Goal: Task Accomplishment & Management: Use online tool/utility

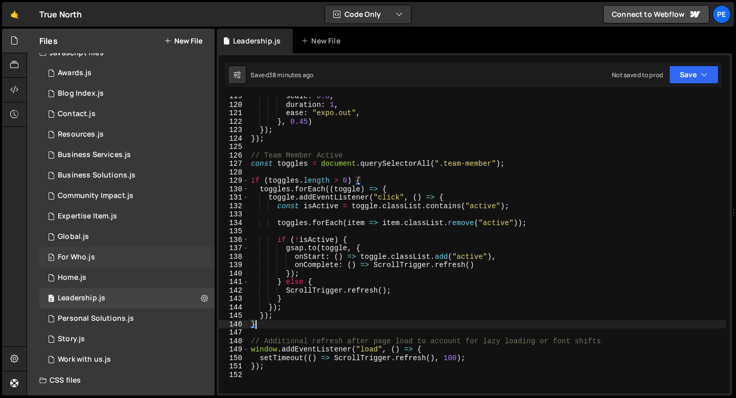
scroll to position [1, 0]
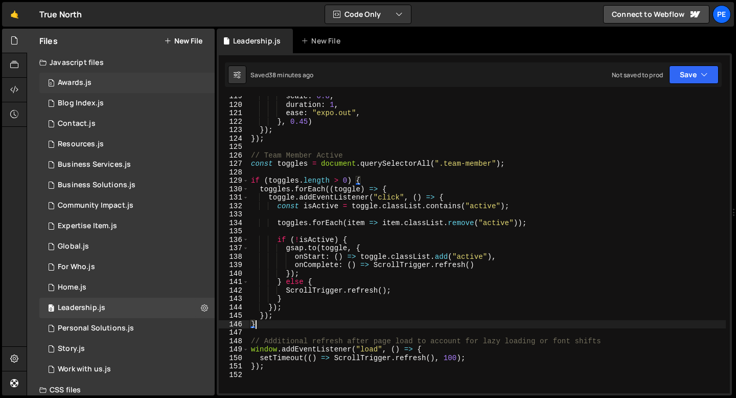
click at [81, 85] on div "Awards.js" at bounding box center [75, 82] width 34 height 9
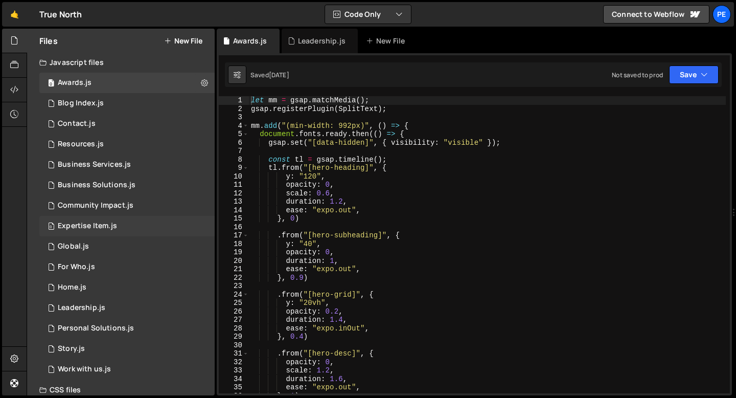
scroll to position [138, 0]
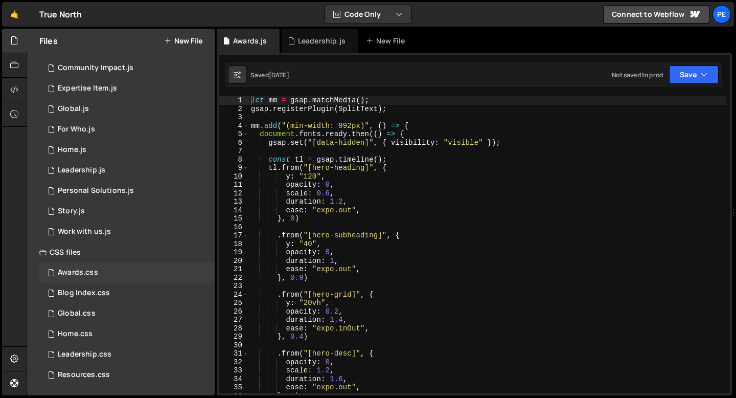
click at [85, 277] on div "Awards.css 0" at bounding box center [126, 272] width 175 height 20
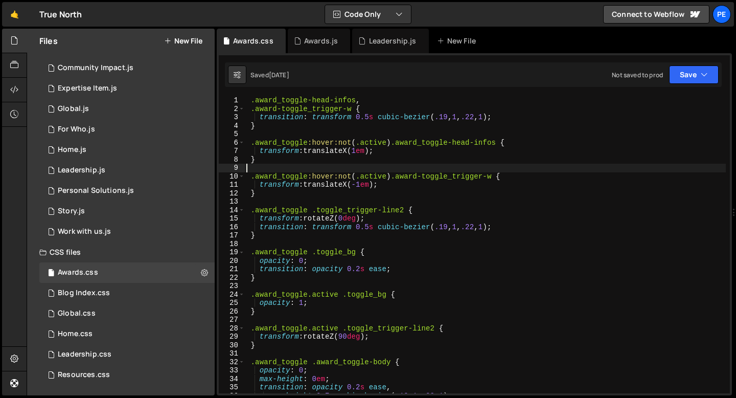
click at [266, 166] on div ".award_toggle-head-infos , .award-toggle_trigger-w { transition : transform 0.5…" at bounding box center [484, 253] width 481 height 314
click at [264, 159] on div ".award_toggle-head-infos , .award-toggle_trigger-w { transition : transform 0.5…" at bounding box center [484, 253] width 481 height 314
type textarea "}"
click at [259, 195] on div ".award_toggle-head-infos , .award-toggle_trigger-w { transition : transform 0.5…" at bounding box center [484, 253] width 481 height 314
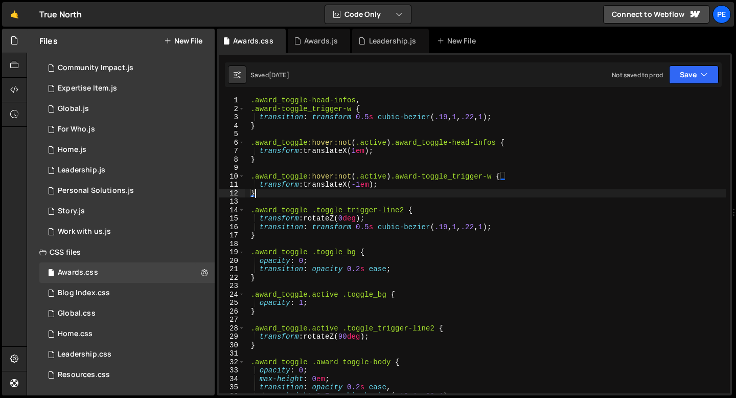
scroll to position [0, 0]
click at [130, 296] on div "Blog Index.css 0" at bounding box center [126, 293] width 175 height 20
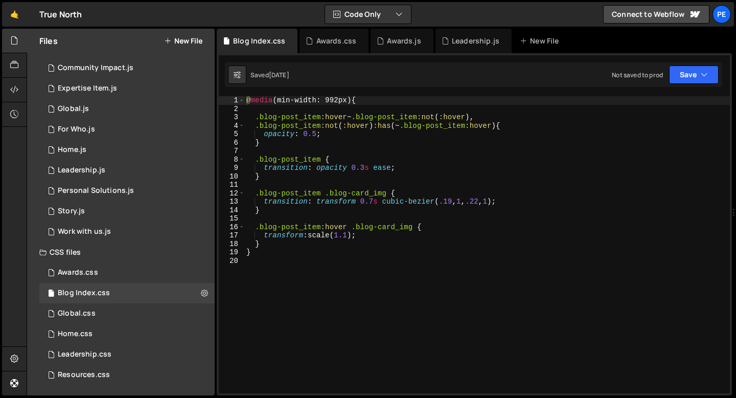
click at [269, 102] on div "@ media (min-width: 992px) { .blog-post_item :hover ~ .blog-post_item :not ( :h…" at bounding box center [486, 253] width 485 height 314
type textarea "@media (min-width: 992px) {"
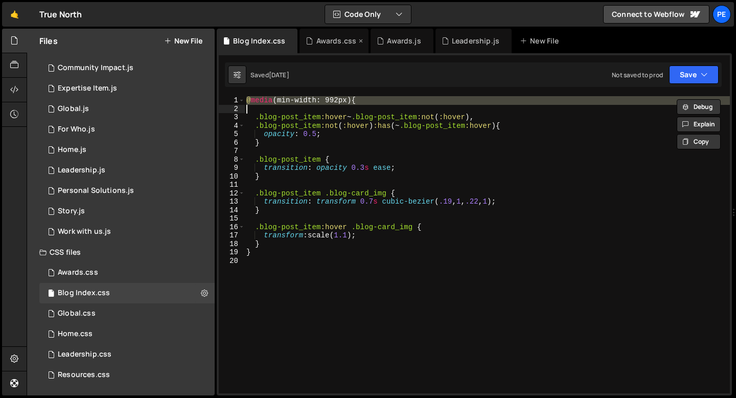
click at [308, 39] on icon at bounding box center [309, 41] width 7 height 10
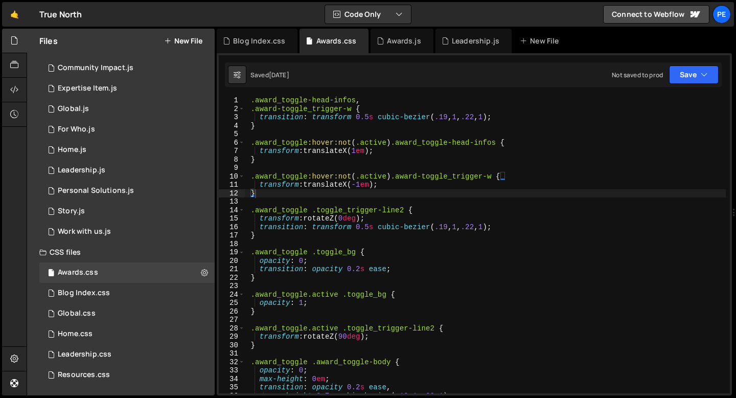
click at [260, 137] on div ".award_toggle-head-infos , .award-toggle_trigger-w { transition : transform 0.5…" at bounding box center [484, 253] width 481 height 314
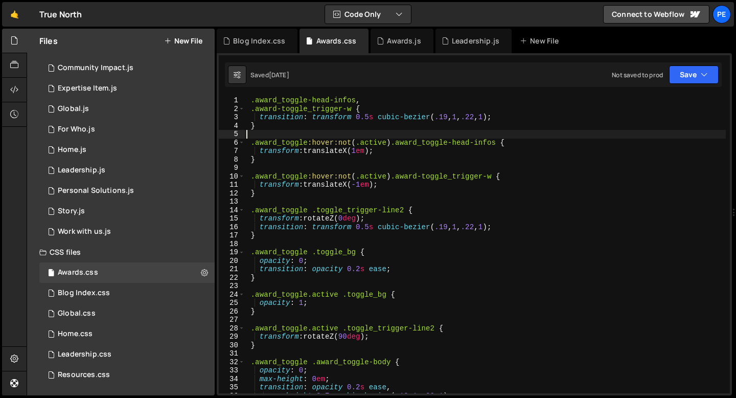
paste textarea "}"
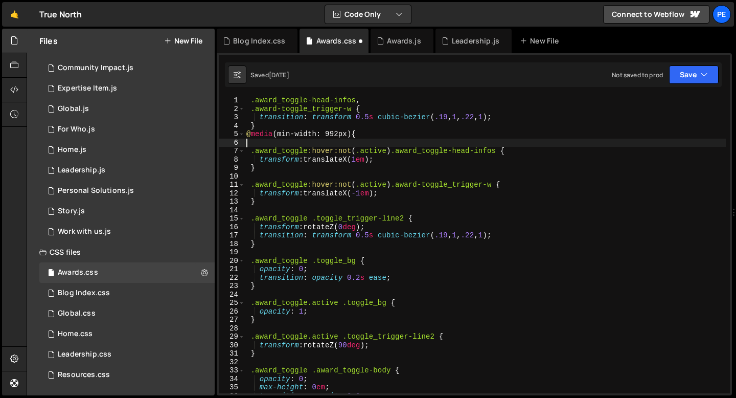
click at [261, 205] on div ".award_toggle-head-infos , .award-toggle_trigger-w { transition : transform 0.5…" at bounding box center [484, 253] width 481 height 314
type textarea "}"
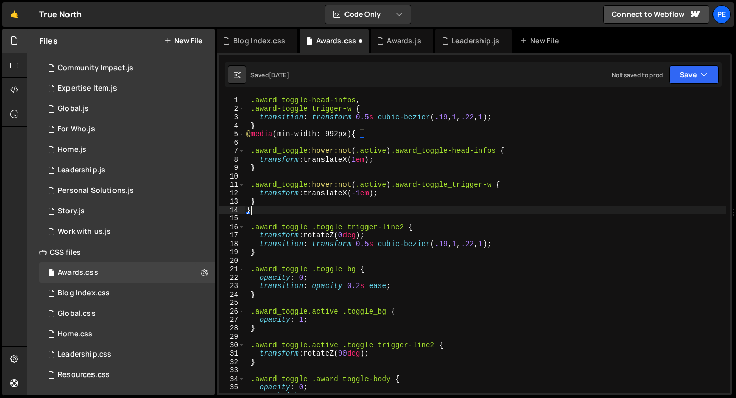
type textarea "}"
